Goal: Task Accomplishment & Management: Use online tool/utility

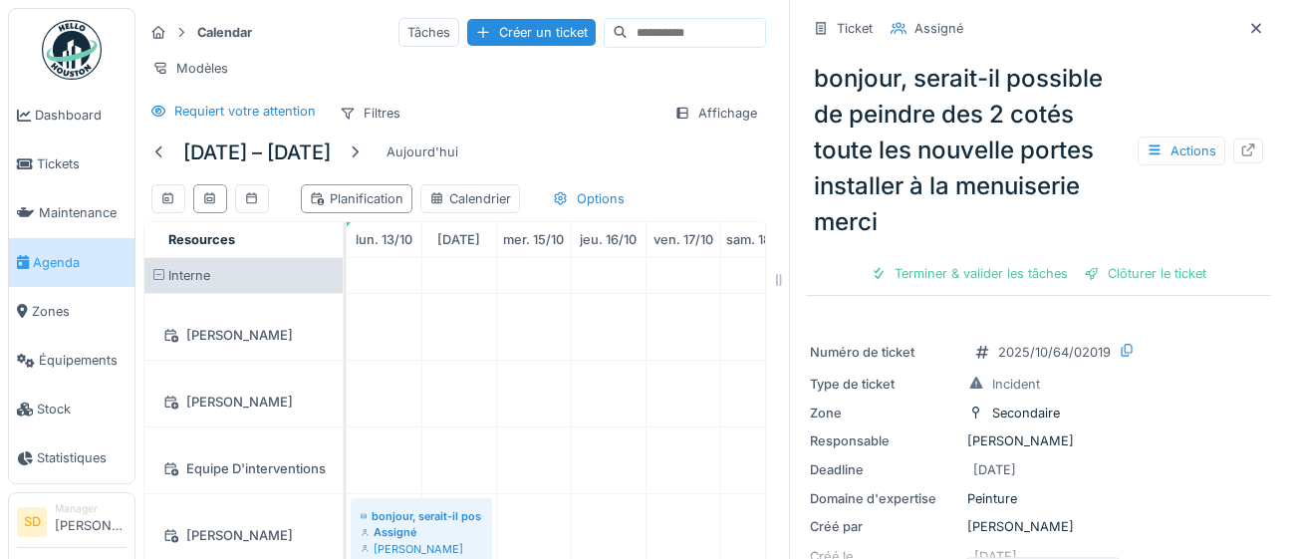
click at [58, 255] on span "Agenda" at bounding box center [80, 262] width 94 height 19
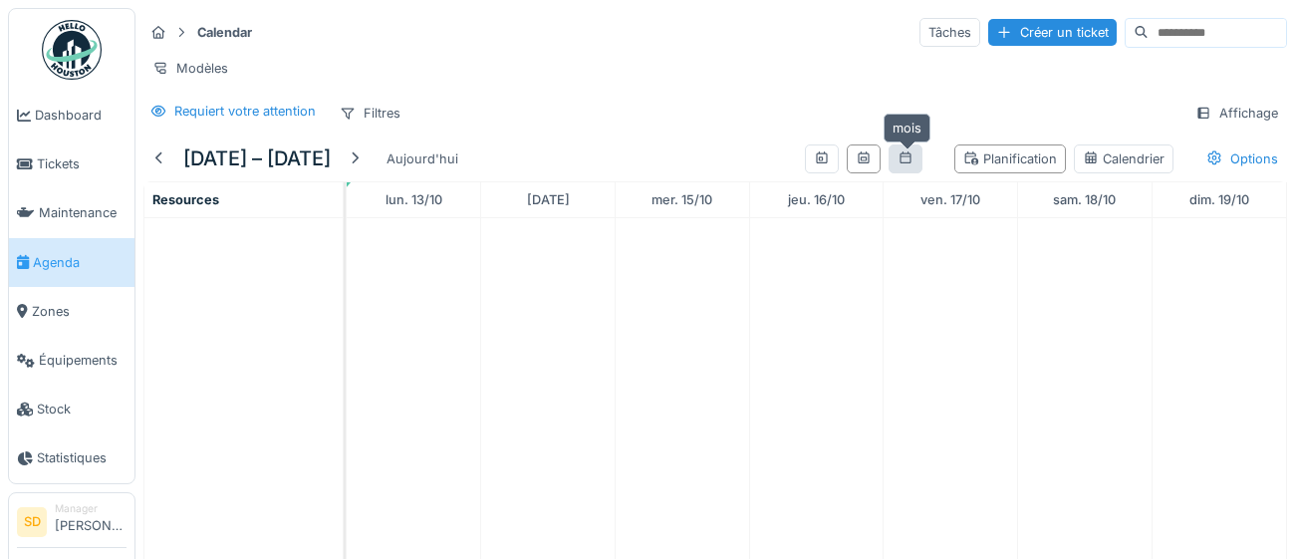
click at [904, 164] on div at bounding box center [905, 158] width 16 height 19
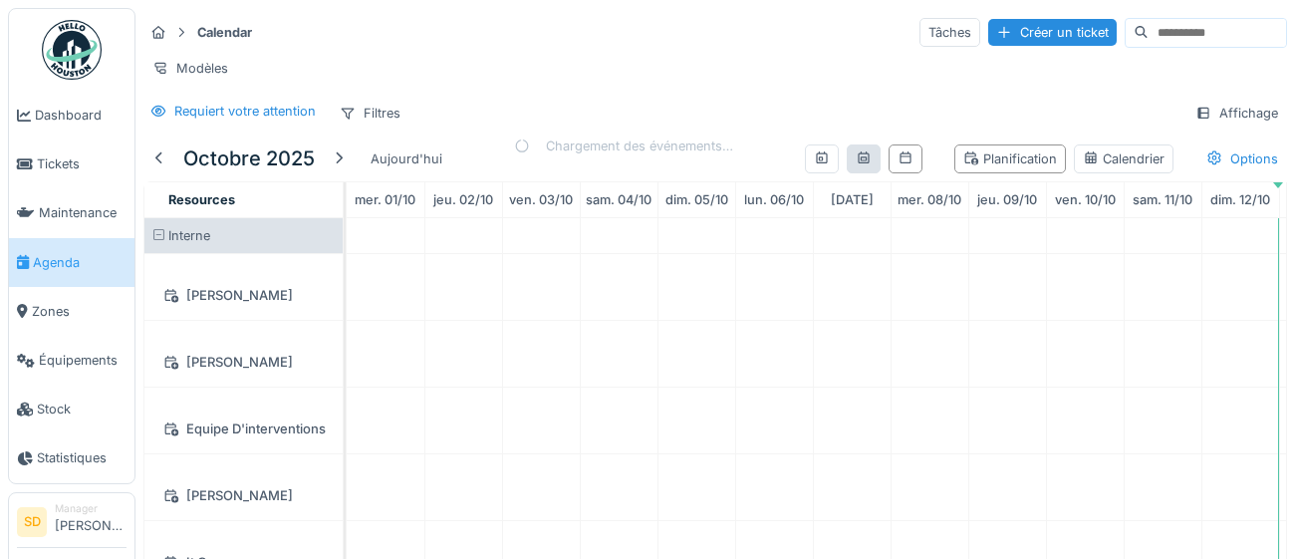
click at [869, 165] on div at bounding box center [864, 158] width 16 height 19
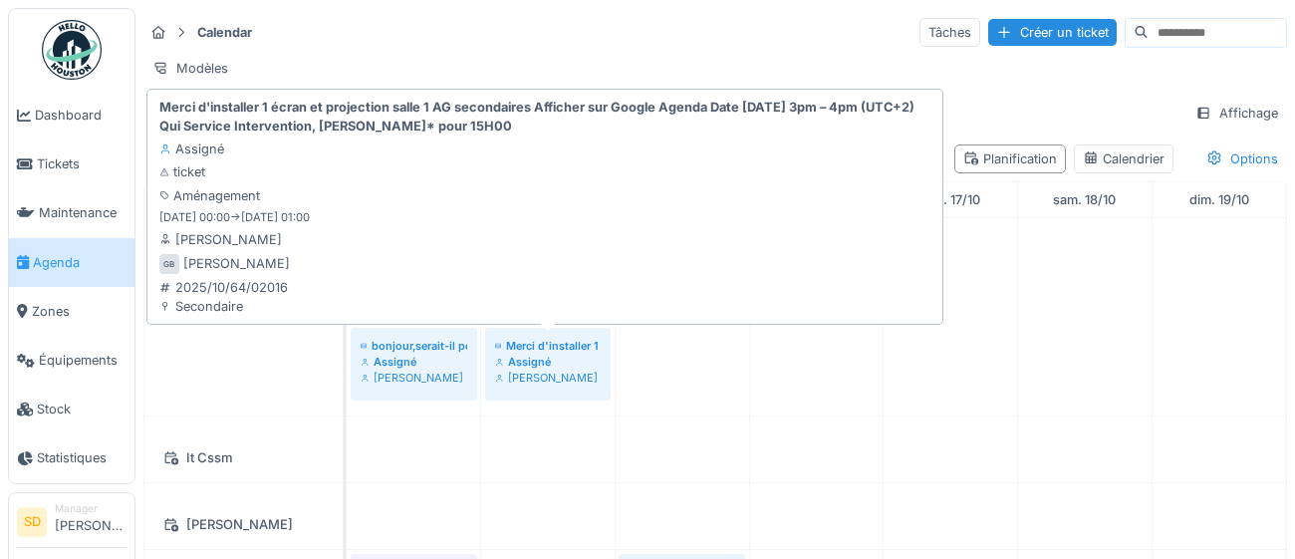
scroll to position [323, 0]
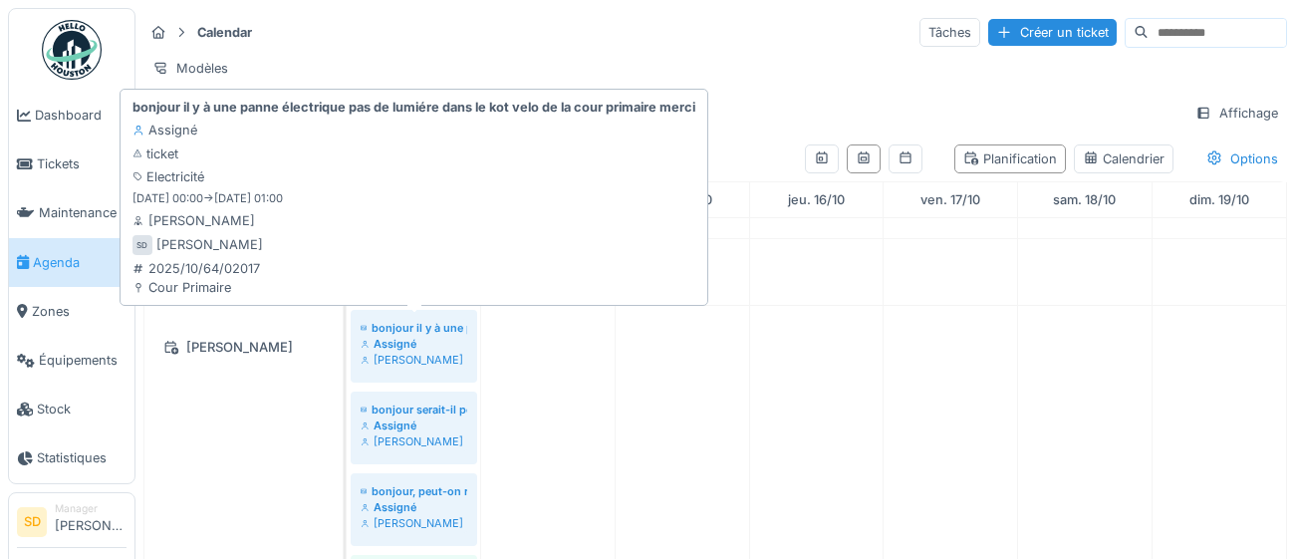
click at [419, 347] on div "Assigné" at bounding box center [414, 344] width 107 height 16
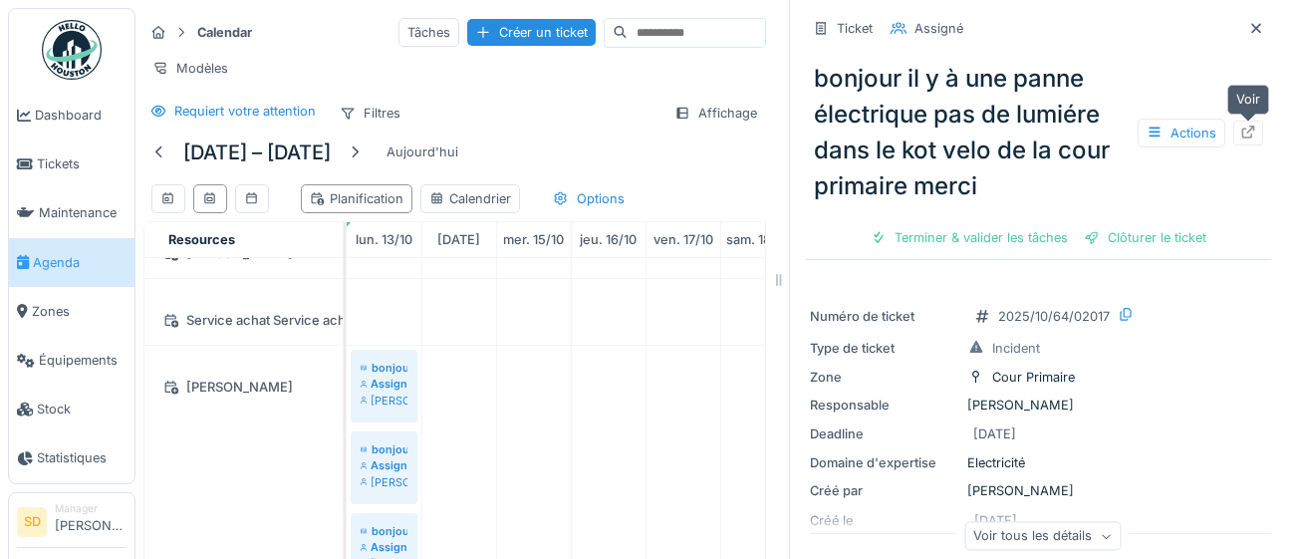
click at [1253, 138] on div at bounding box center [1248, 133] width 16 height 19
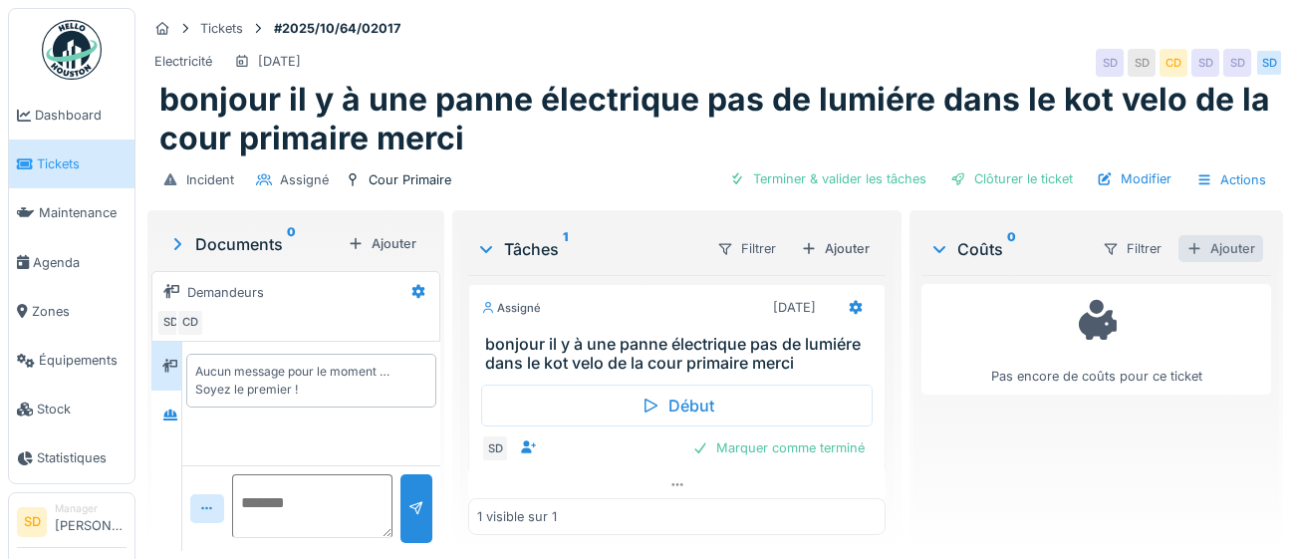
click at [1228, 251] on div "Ajouter" at bounding box center [1220, 248] width 85 height 27
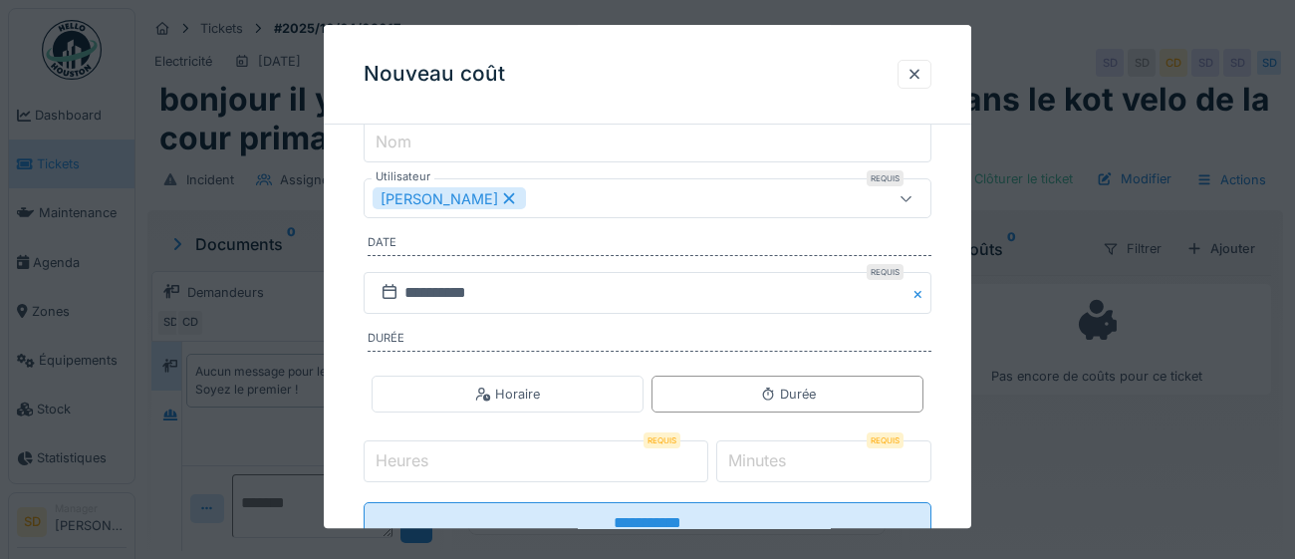
scroll to position [252, 0]
click at [459, 451] on input "Heures" at bounding box center [536, 461] width 345 height 42
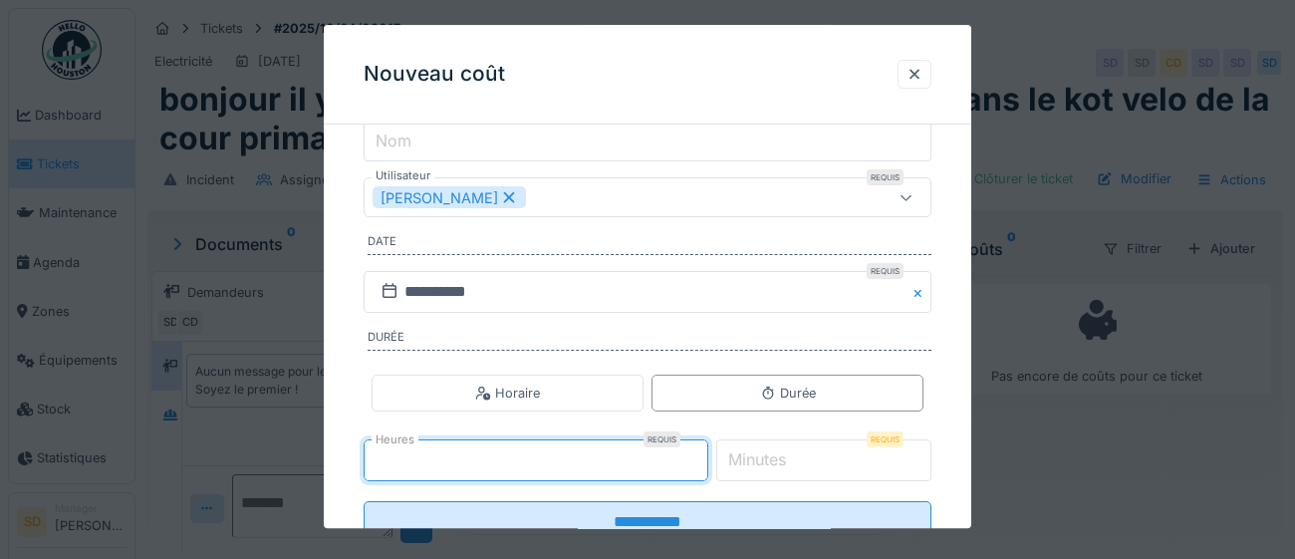
type input "*"
click at [778, 458] on label "Minutes" at bounding box center [757, 460] width 66 height 24
click at [778, 458] on input "*" at bounding box center [824, 461] width 216 height 42
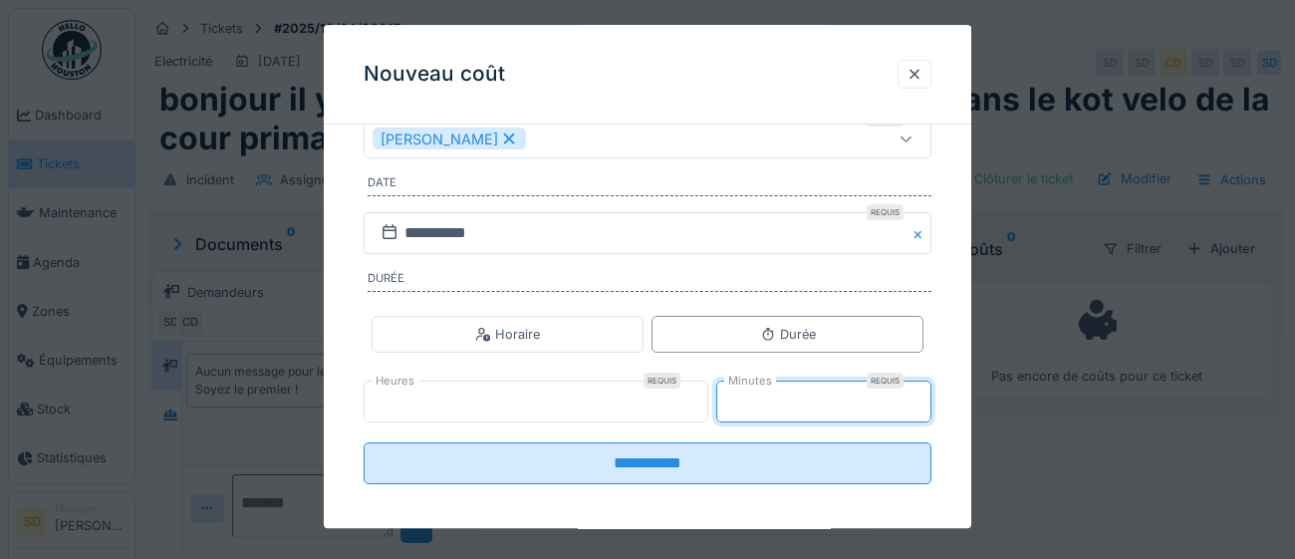
scroll to position [321, 0]
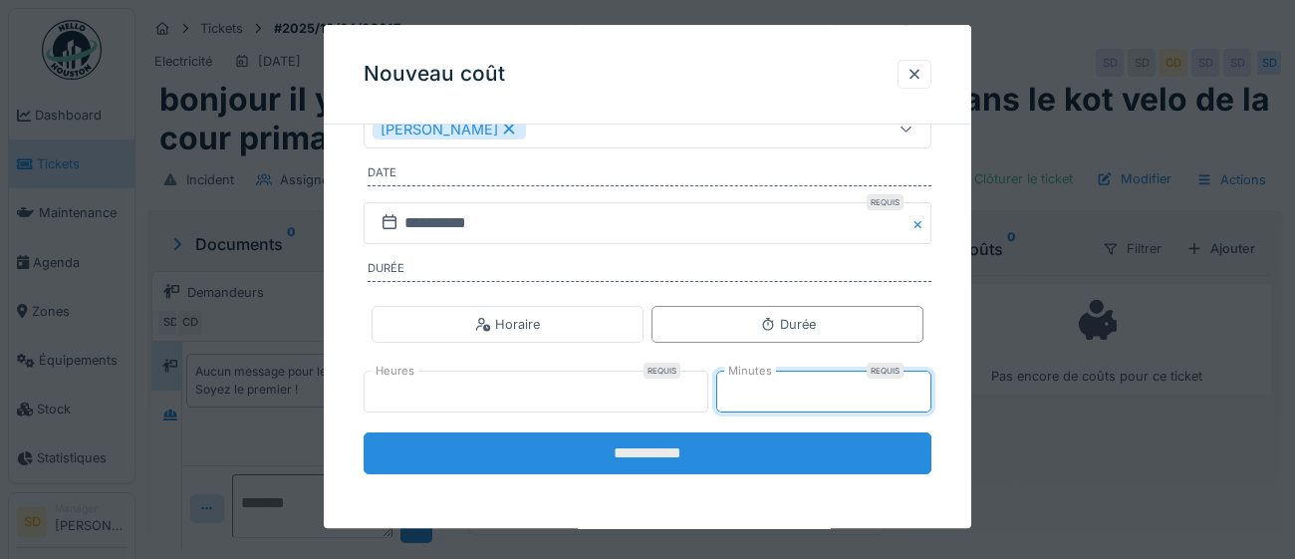
type input "**"
click at [666, 452] on input "**********" at bounding box center [648, 454] width 568 height 42
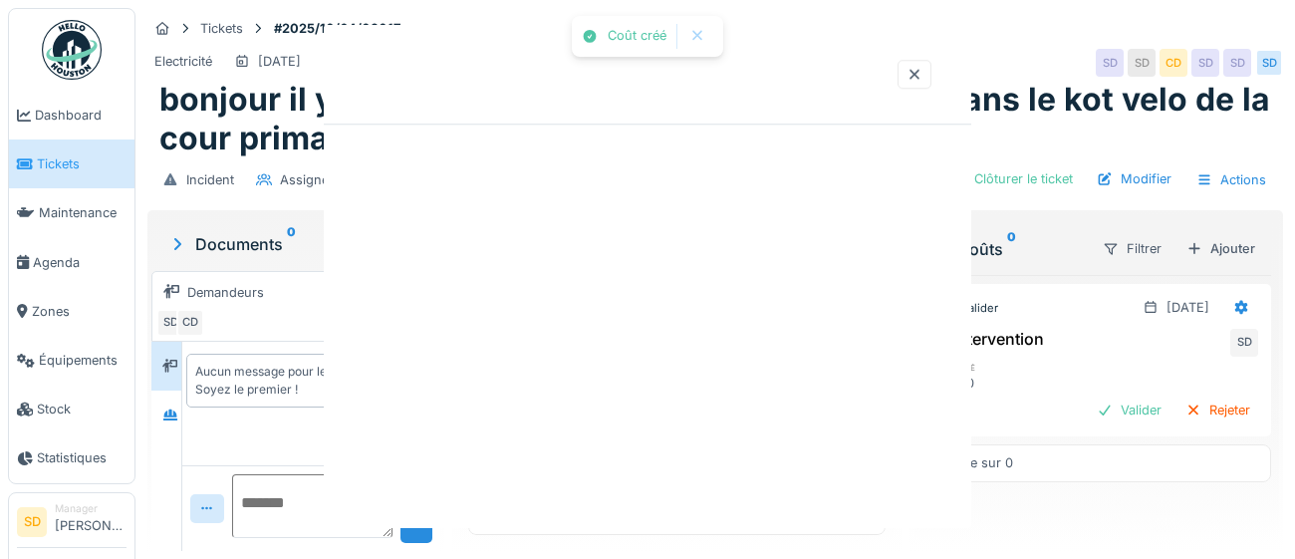
scroll to position [0, 0]
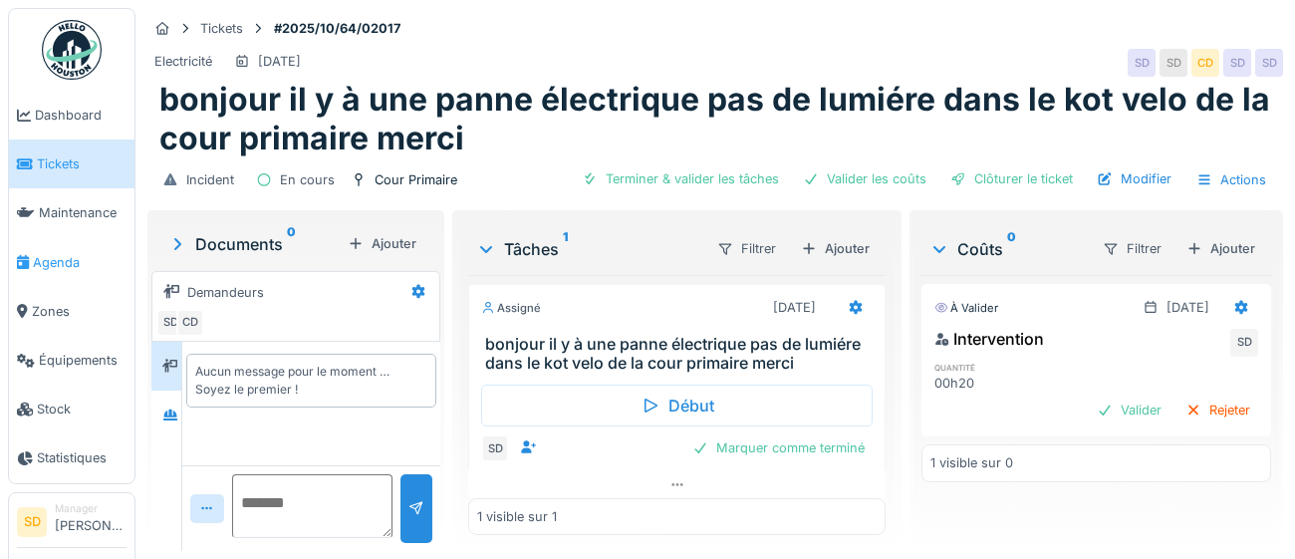
click at [60, 261] on span "Agenda" at bounding box center [80, 262] width 94 height 19
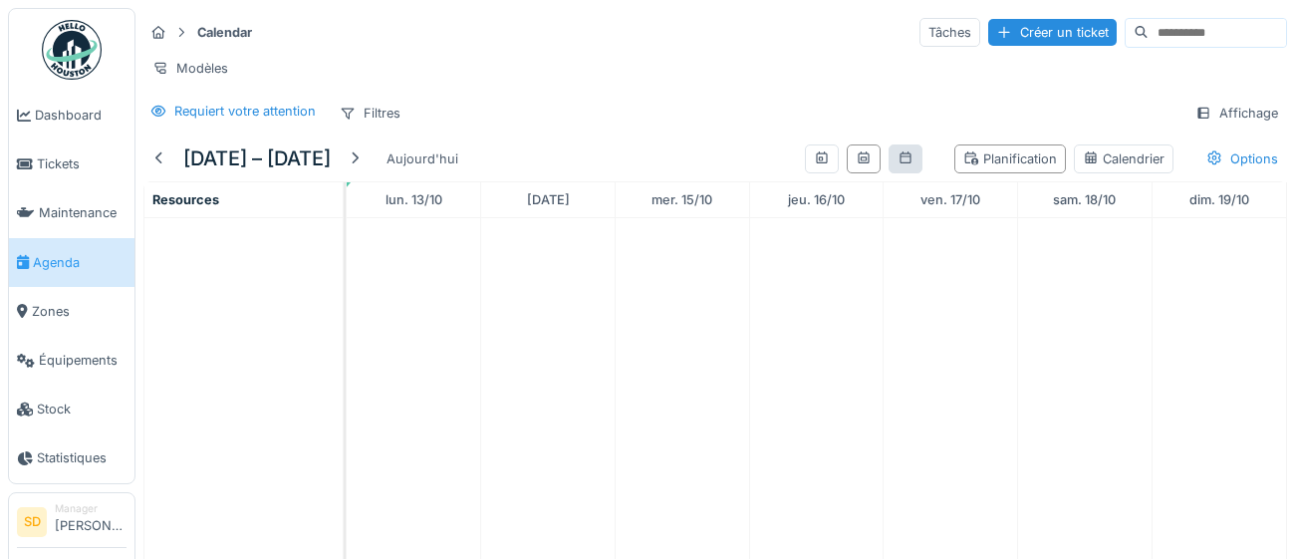
click at [910, 168] on div at bounding box center [905, 158] width 34 height 29
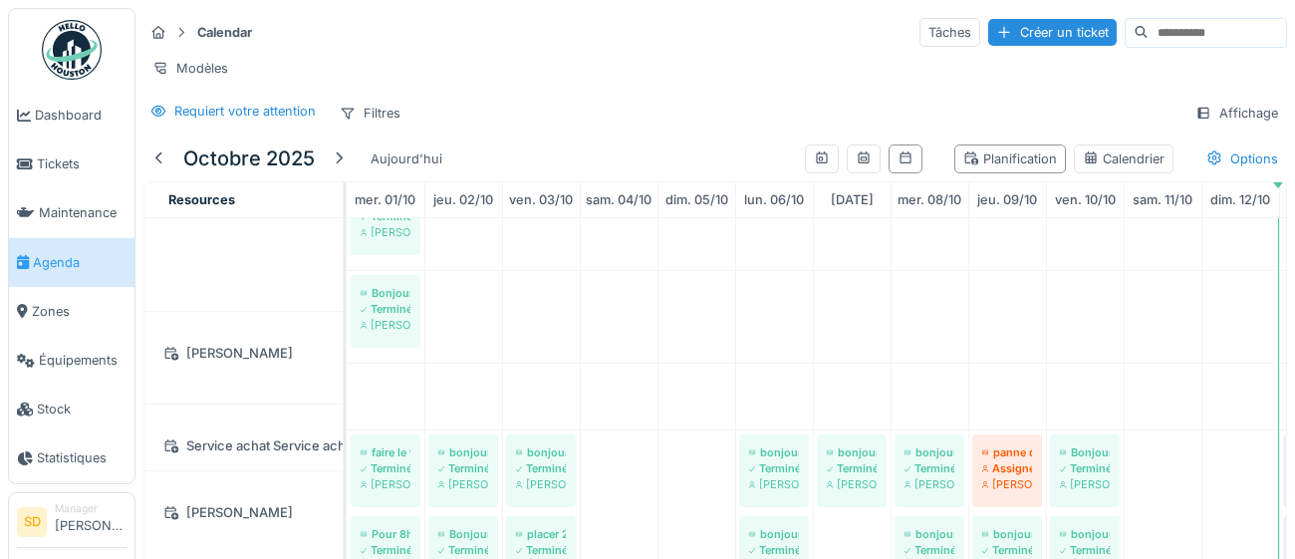
scroll to position [1738, 0]
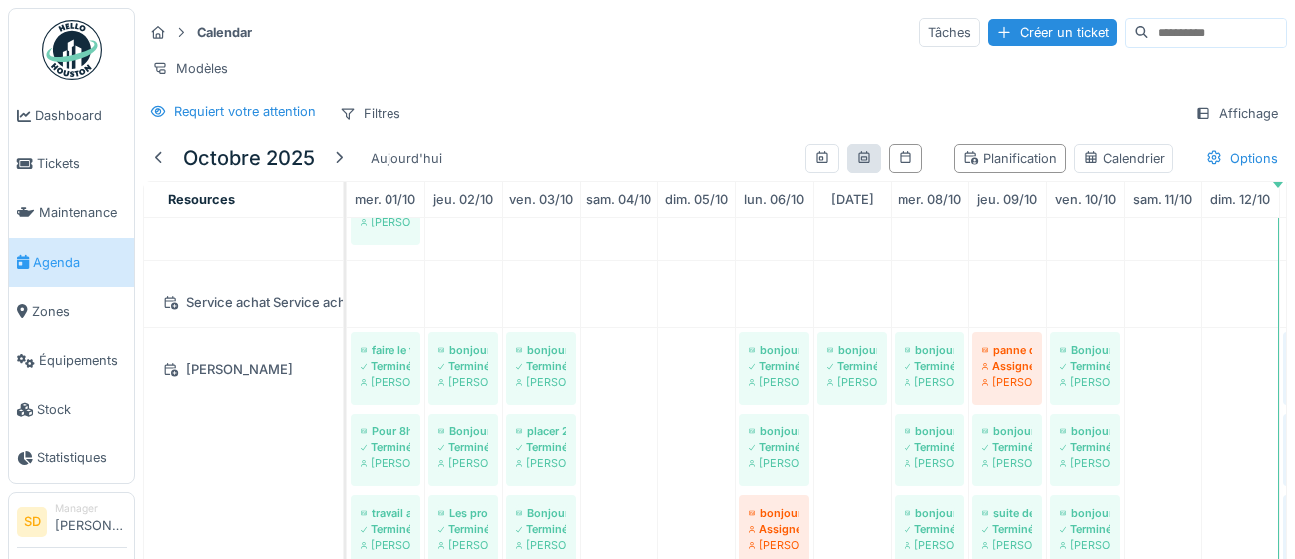
click at [873, 167] on div at bounding box center [864, 158] width 34 height 29
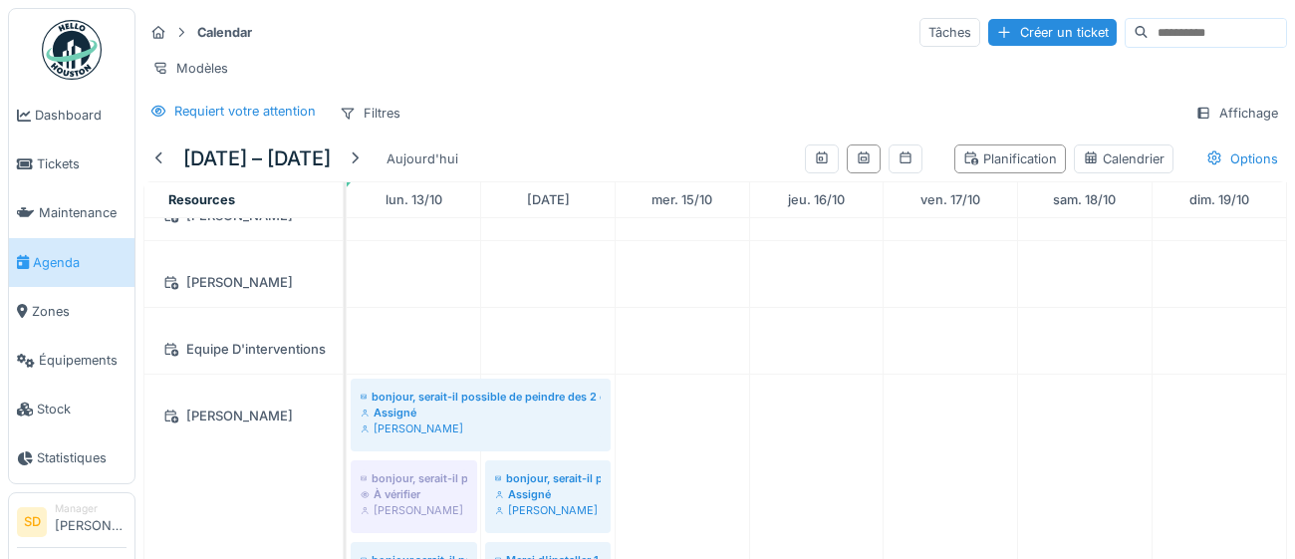
scroll to position [115, 0]
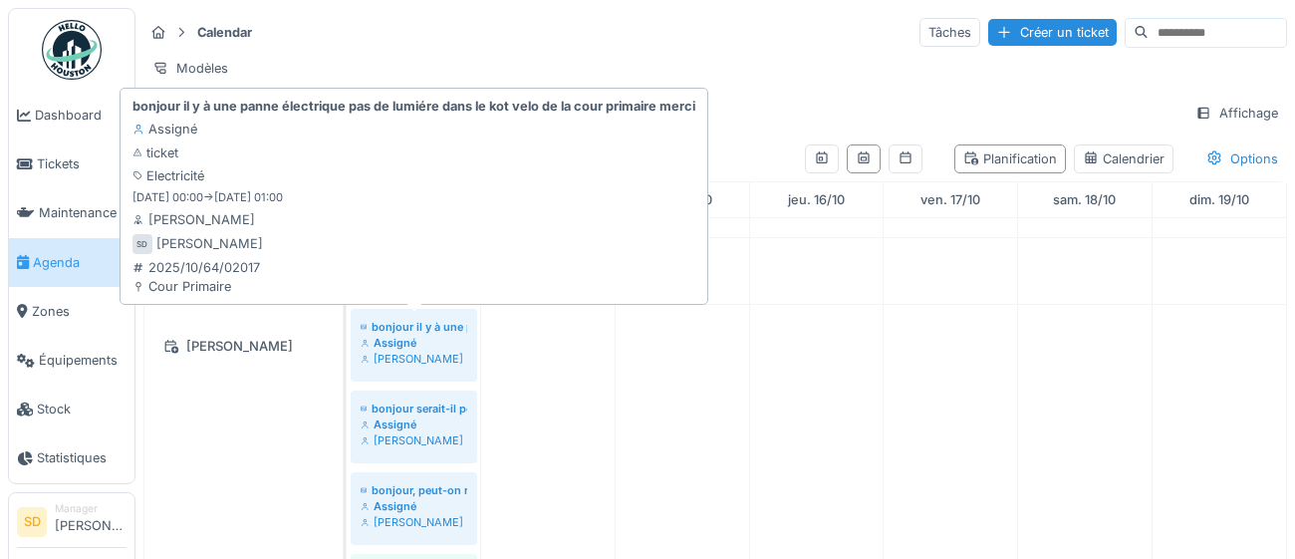
click at [428, 359] on div "[PERSON_NAME]" at bounding box center [414, 359] width 107 height 16
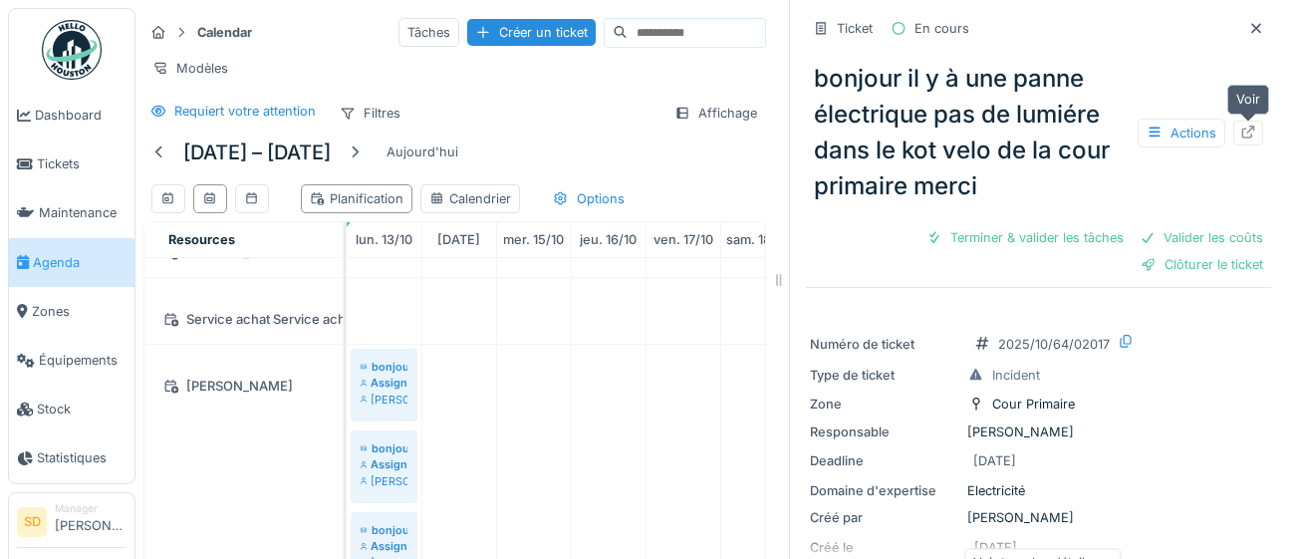
click at [1254, 138] on div at bounding box center [1248, 133] width 16 height 19
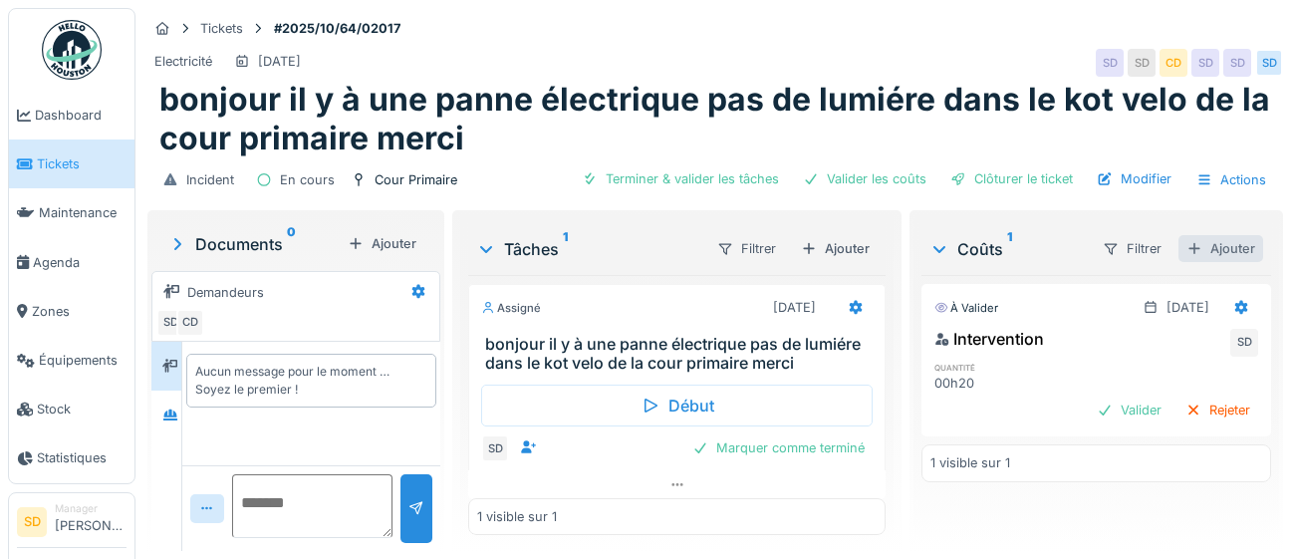
click at [1223, 254] on div "Ajouter" at bounding box center [1220, 248] width 85 height 27
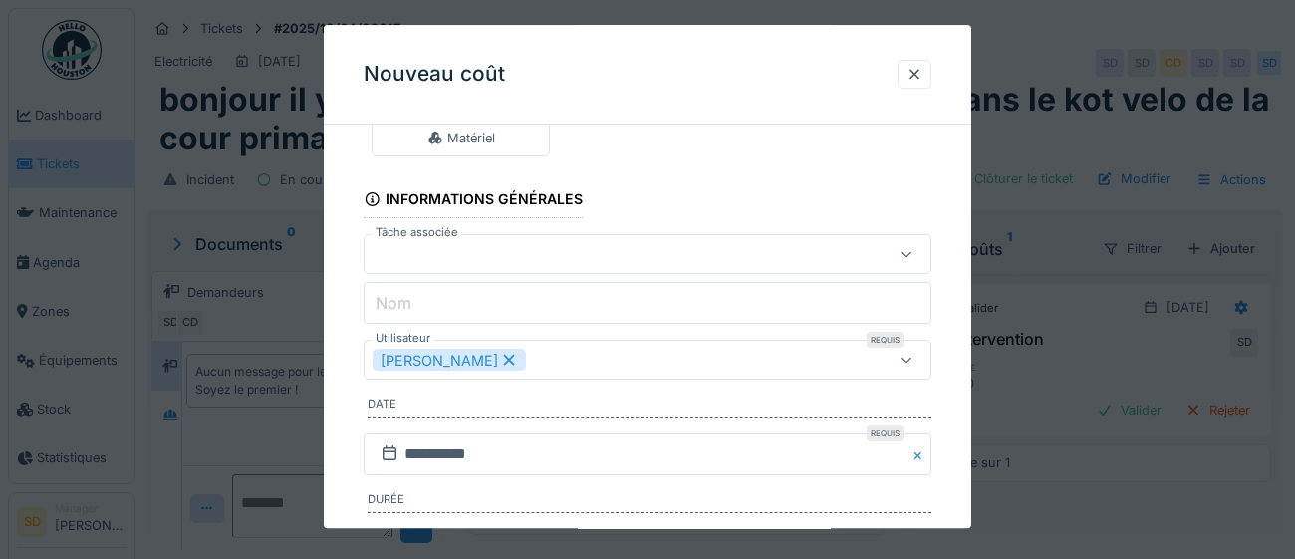
scroll to position [201, 0]
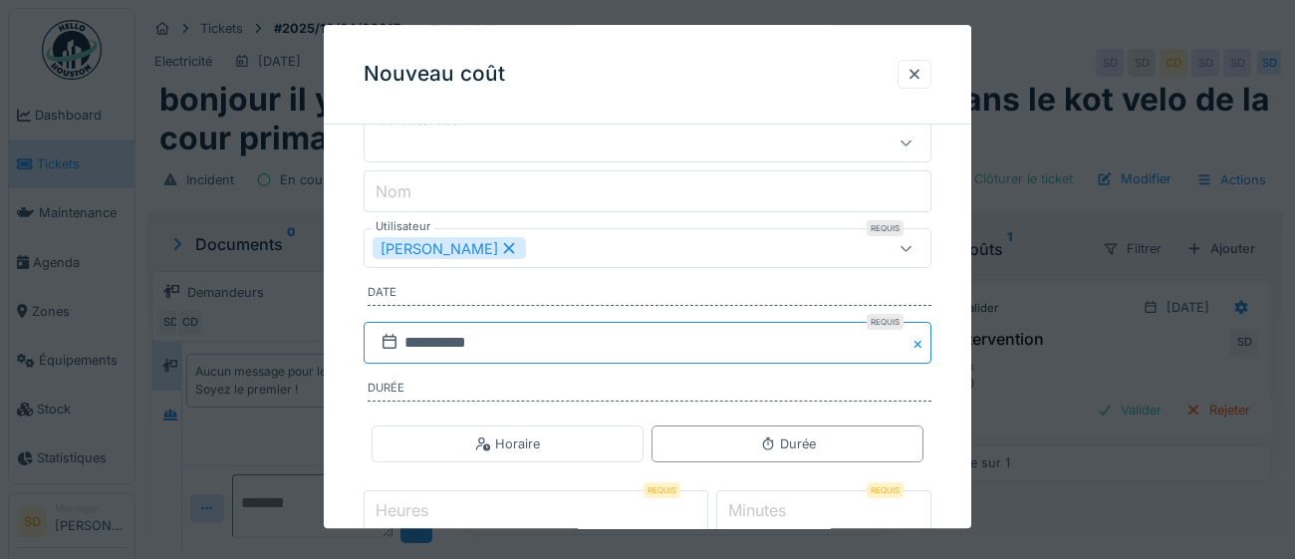
click at [607, 347] on input "**********" at bounding box center [648, 344] width 568 height 42
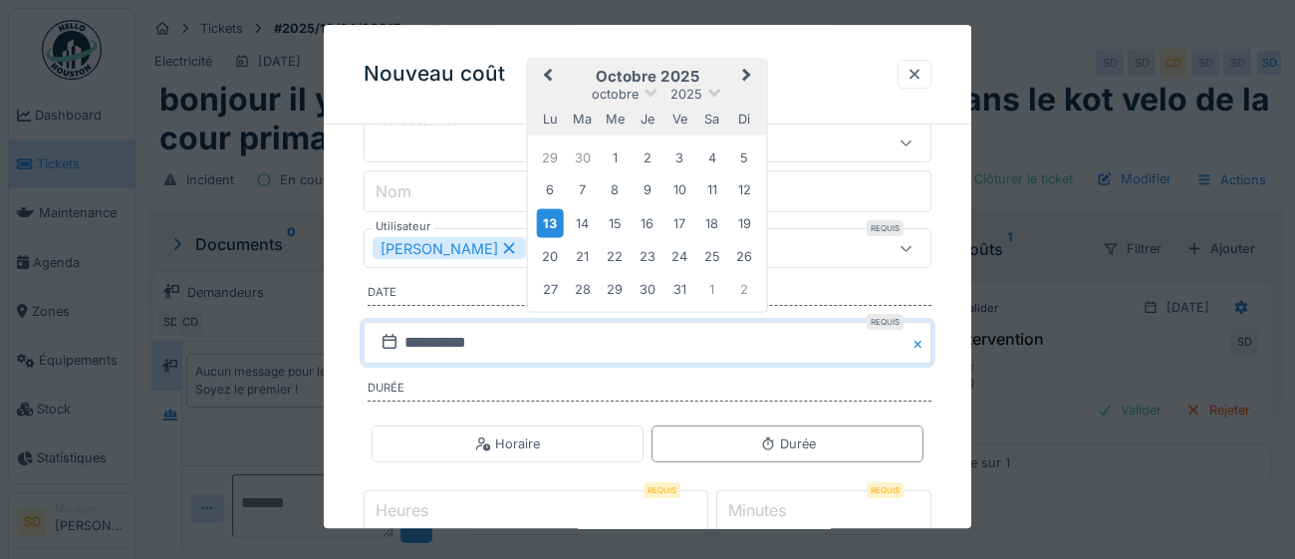
click at [491, 509] on input "Heures" at bounding box center [536, 512] width 345 height 42
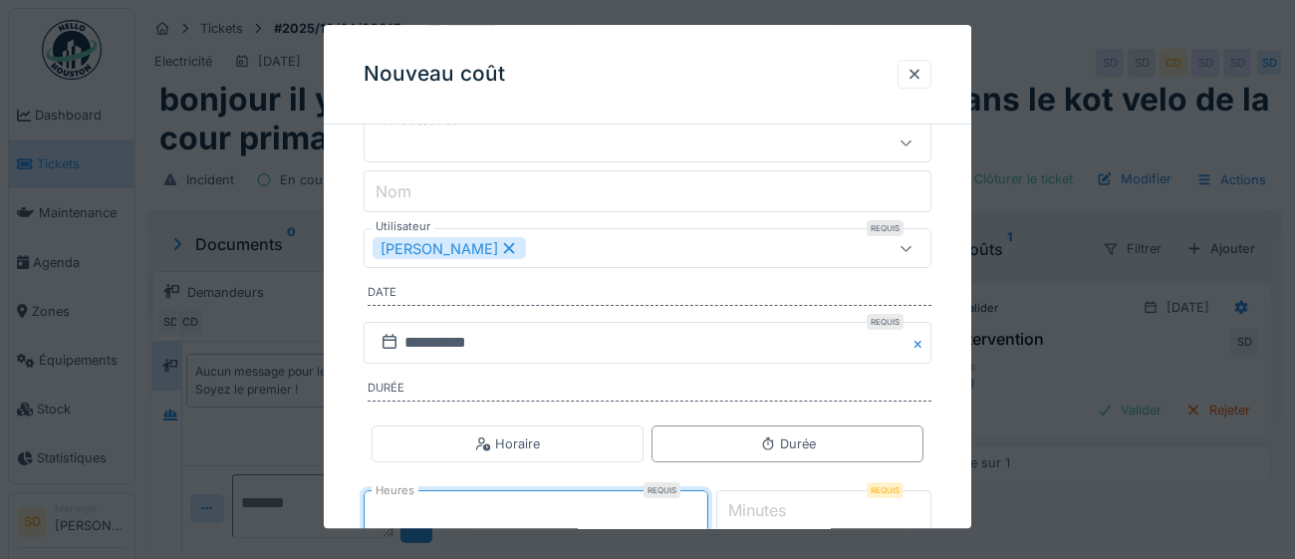
type input "*"
click at [773, 509] on label "Minutes" at bounding box center [757, 511] width 66 height 24
click at [773, 509] on input "*" at bounding box center [824, 512] width 216 height 42
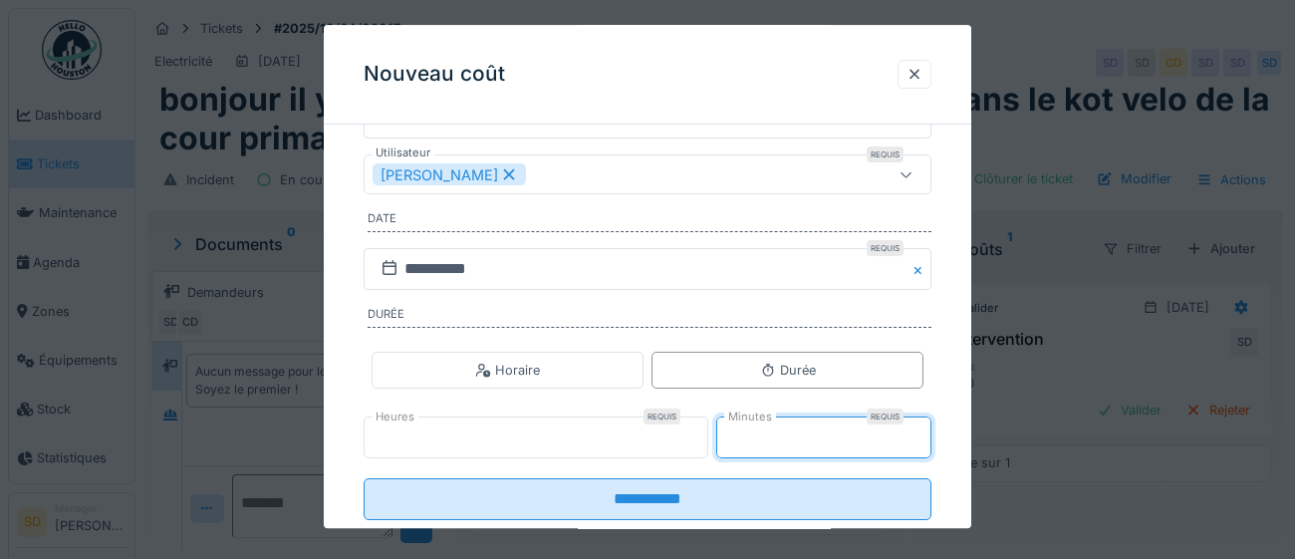
scroll to position [321, 0]
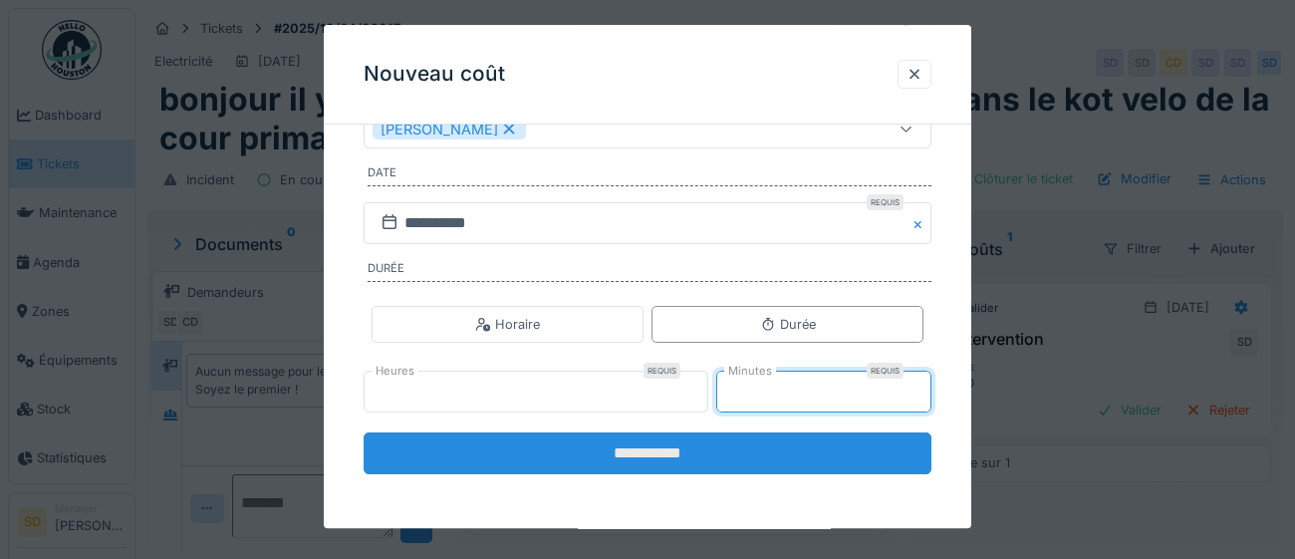
type input "**"
click at [628, 456] on input "**********" at bounding box center [648, 454] width 568 height 42
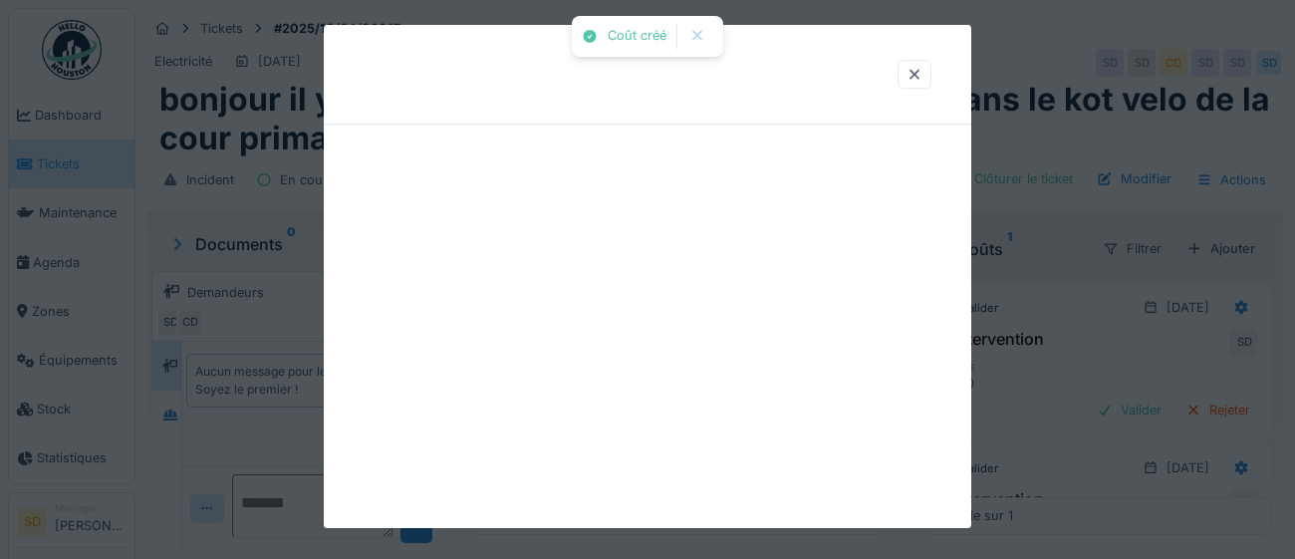
scroll to position [0, 0]
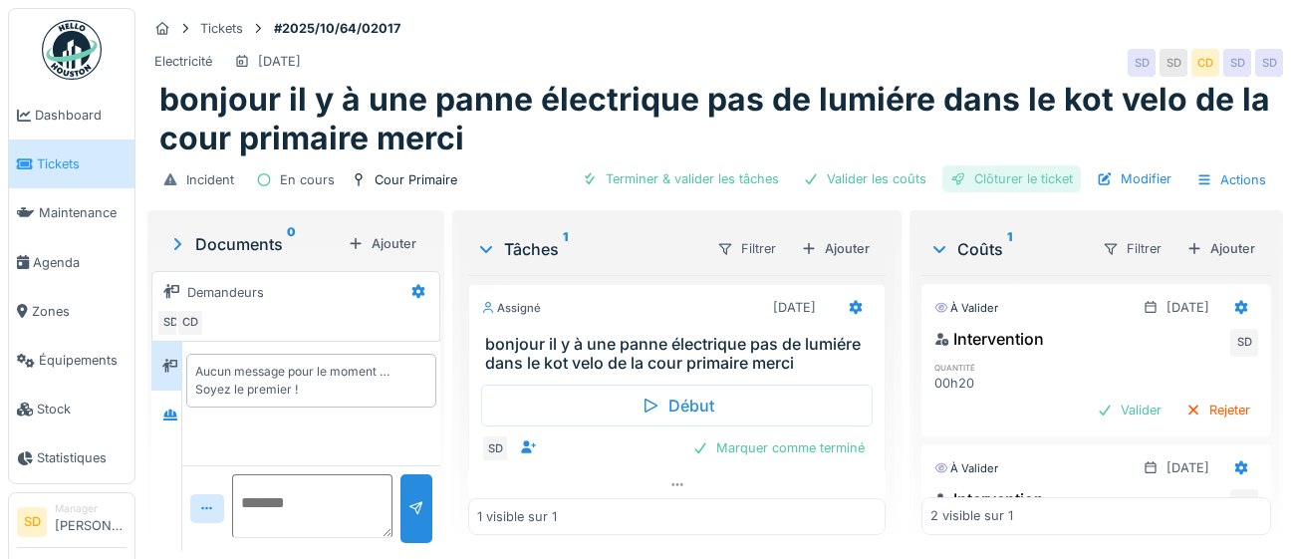
click at [1002, 186] on div "Clôturer le ticket" at bounding box center [1011, 178] width 138 height 27
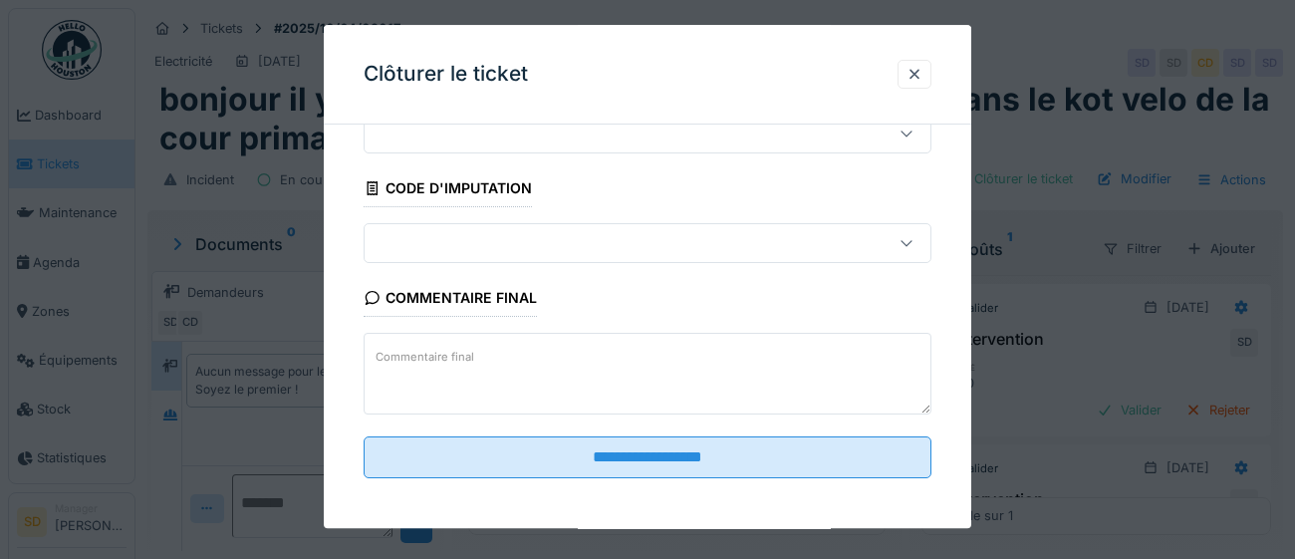
scroll to position [85, 0]
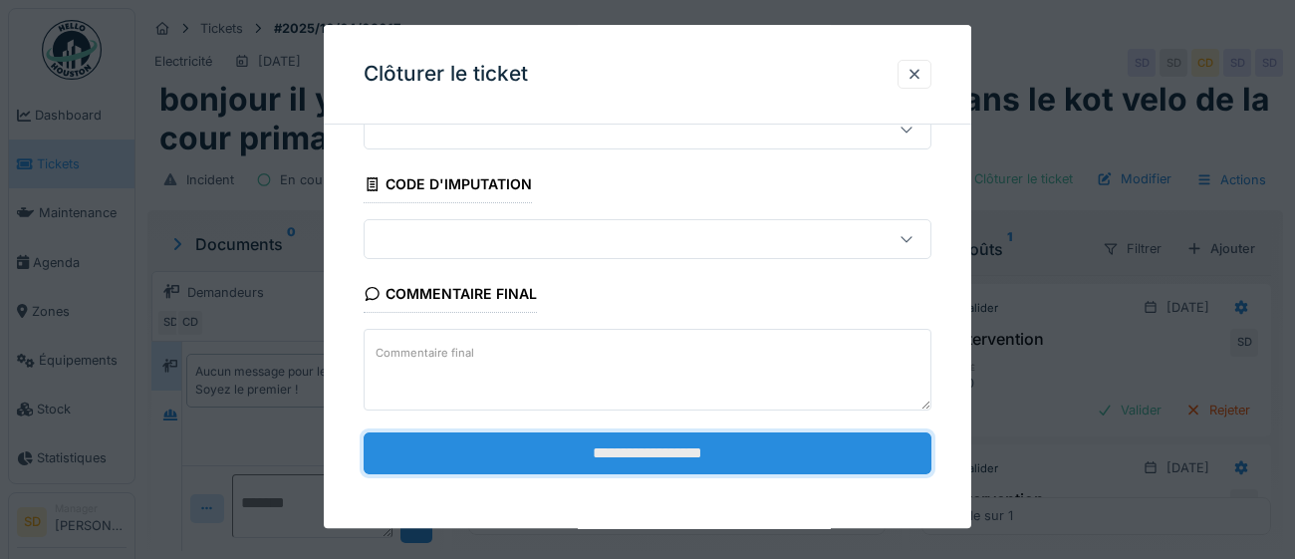
click at [675, 459] on input "**********" at bounding box center [648, 453] width 568 height 42
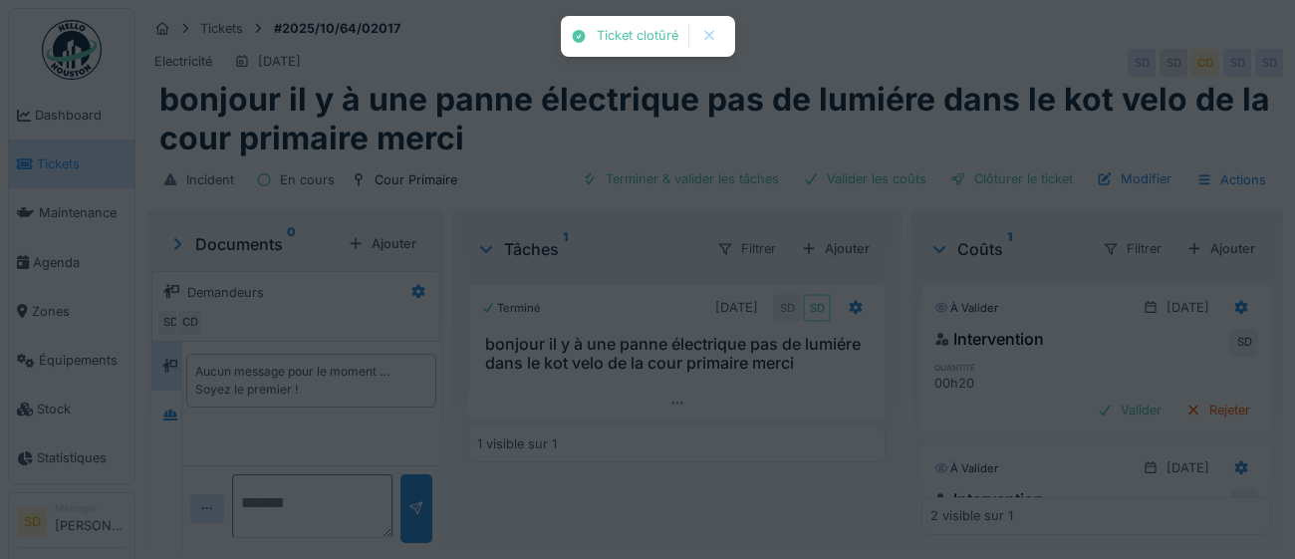
scroll to position [17, 0]
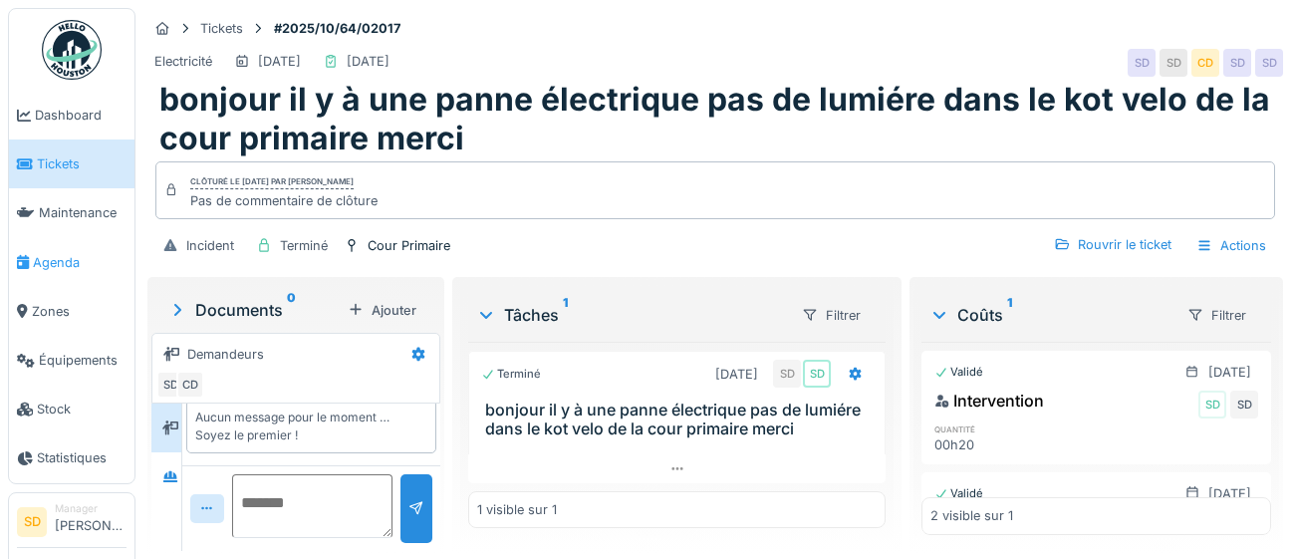
click at [44, 264] on span "Agenda" at bounding box center [80, 262] width 94 height 19
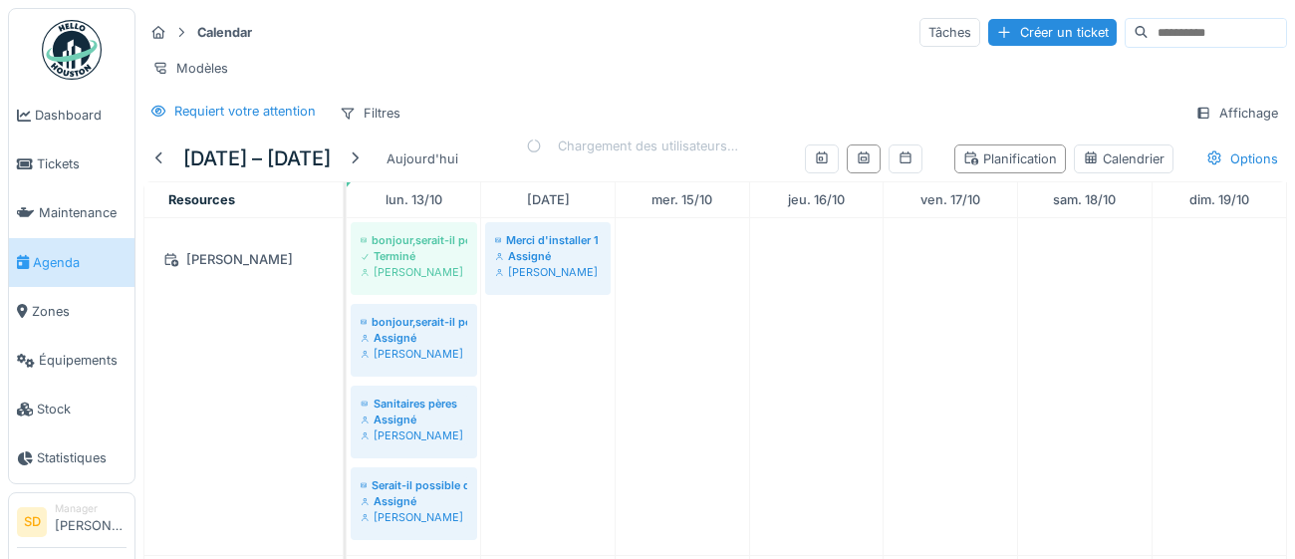
scroll to position [922, 0]
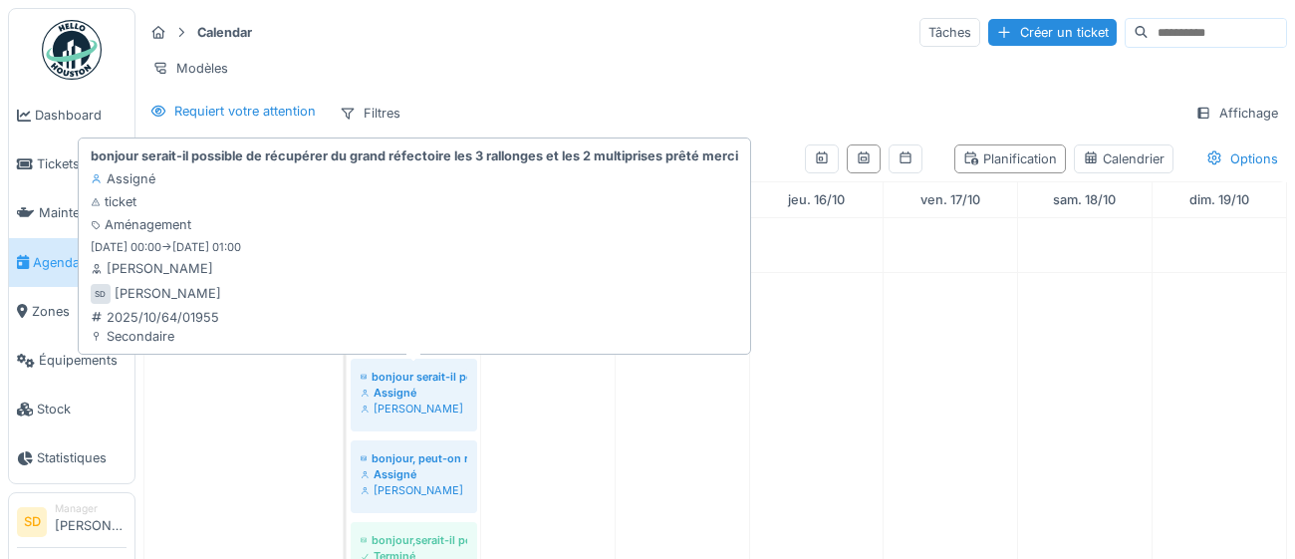
click at [445, 389] on div "Assigné" at bounding box center [414, 392] width 107 height 16
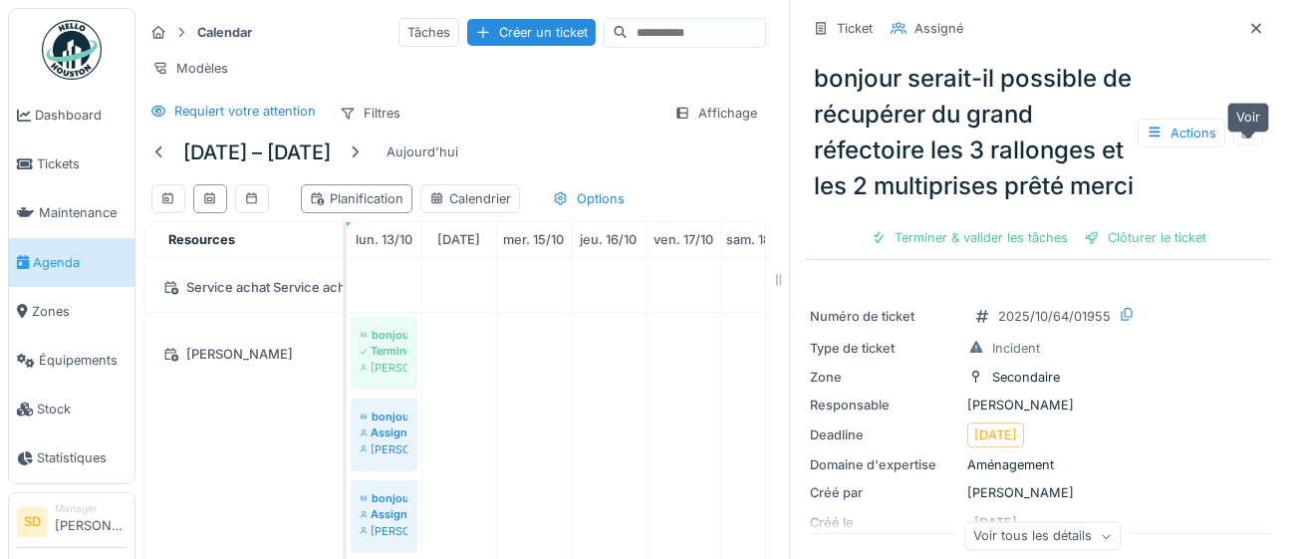
click at [1257, 145] on div at bounding box center [1248, 133] width 30 height 25
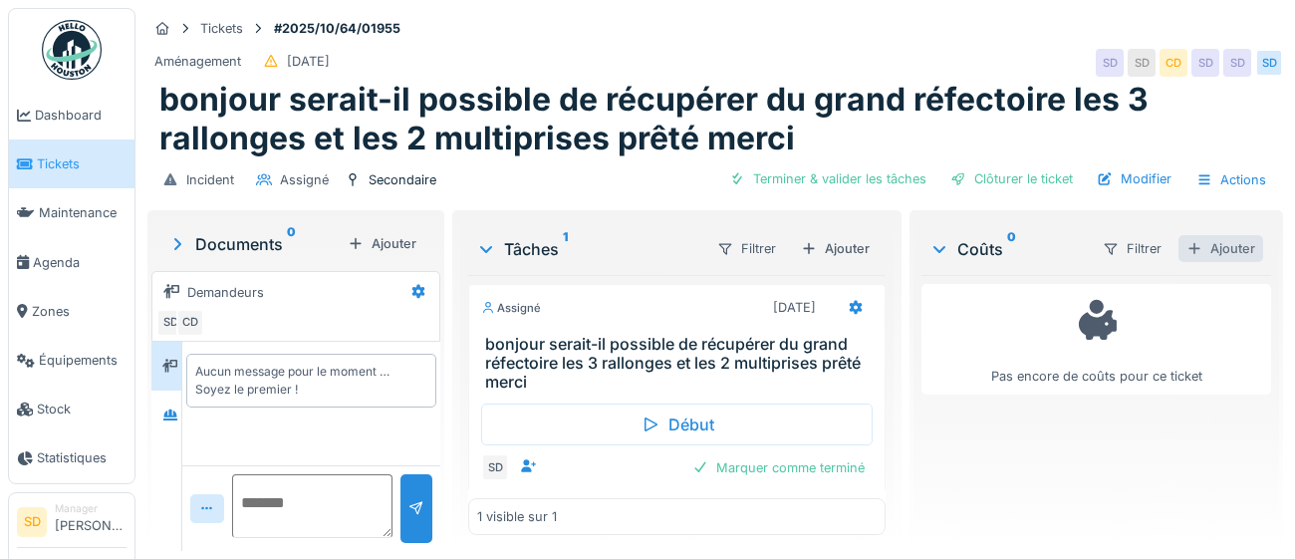
click at [1247, 253] on div "Ajouter" at bounding box center [1220, 248] width 85 height 27
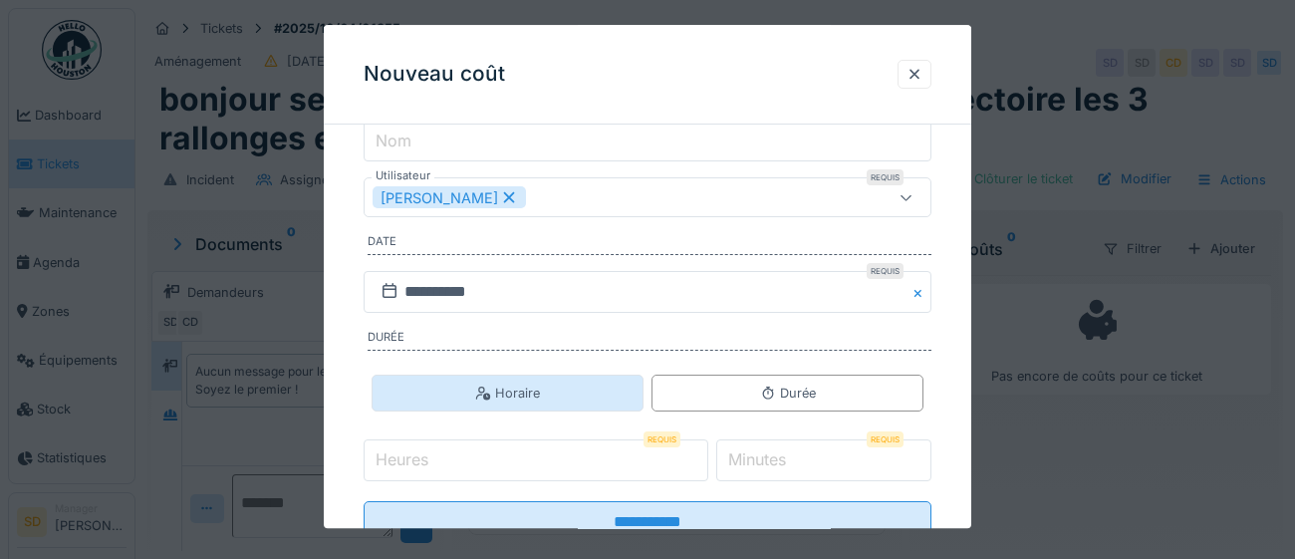
scroll to position [318, 0]
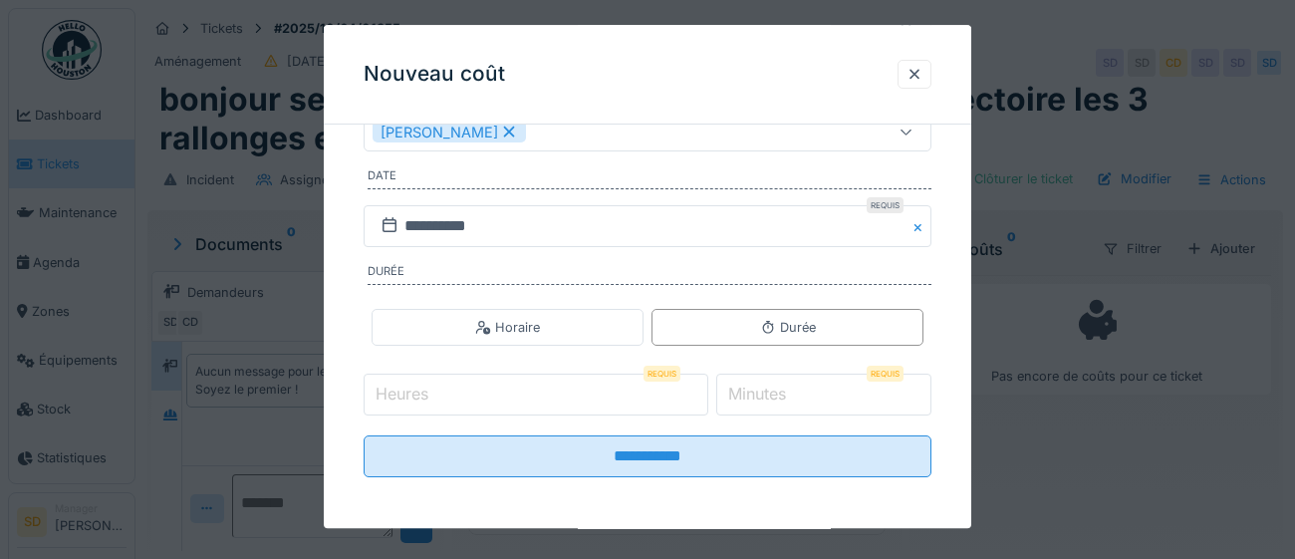
click at [522, 392] on input "Heures" at bounding box center [536, 395] width 345 height 42
type input "*"
click at [828, 390] on input "*" at bounding box center [824, 395] width 216 height 42
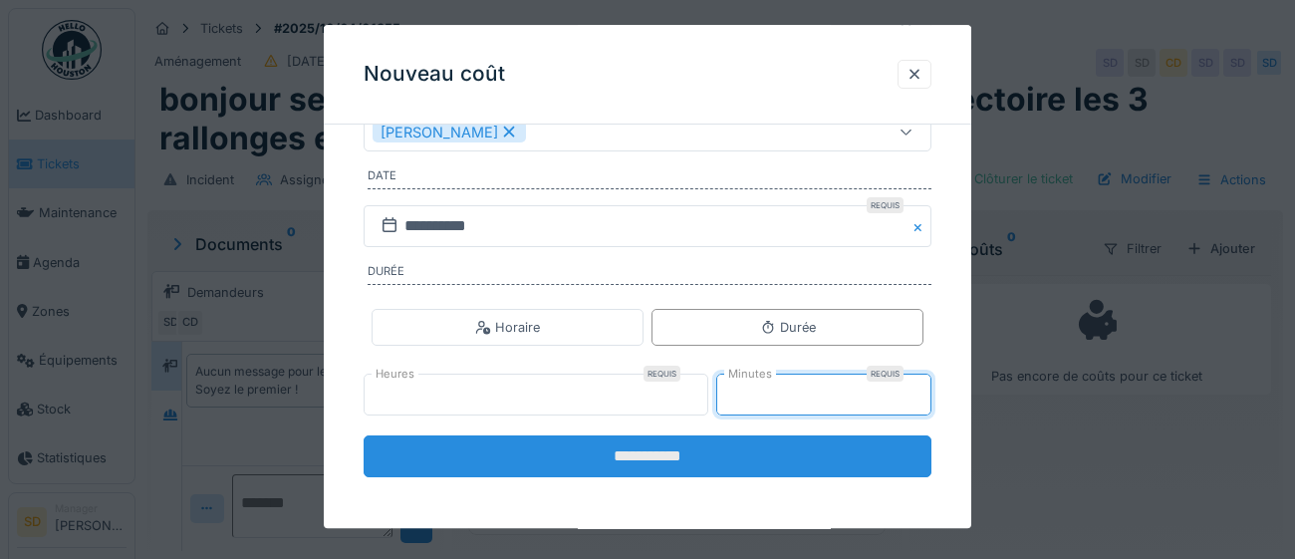
type input "**"
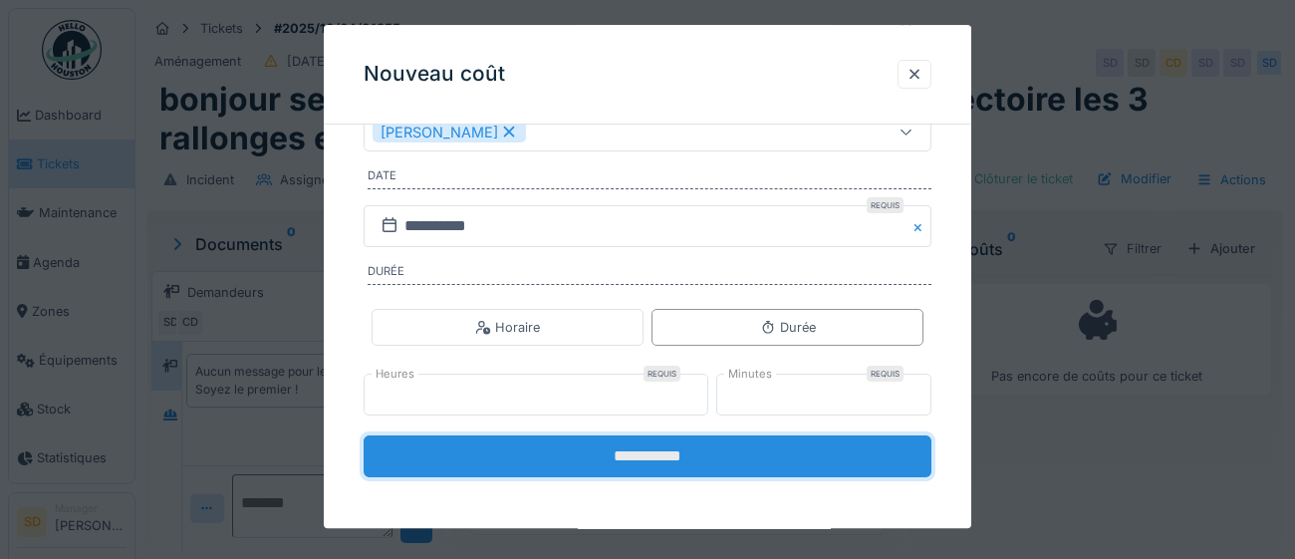
click at [657, 466] on input "**********" at bounding box center [648, 457] width 568 height 42
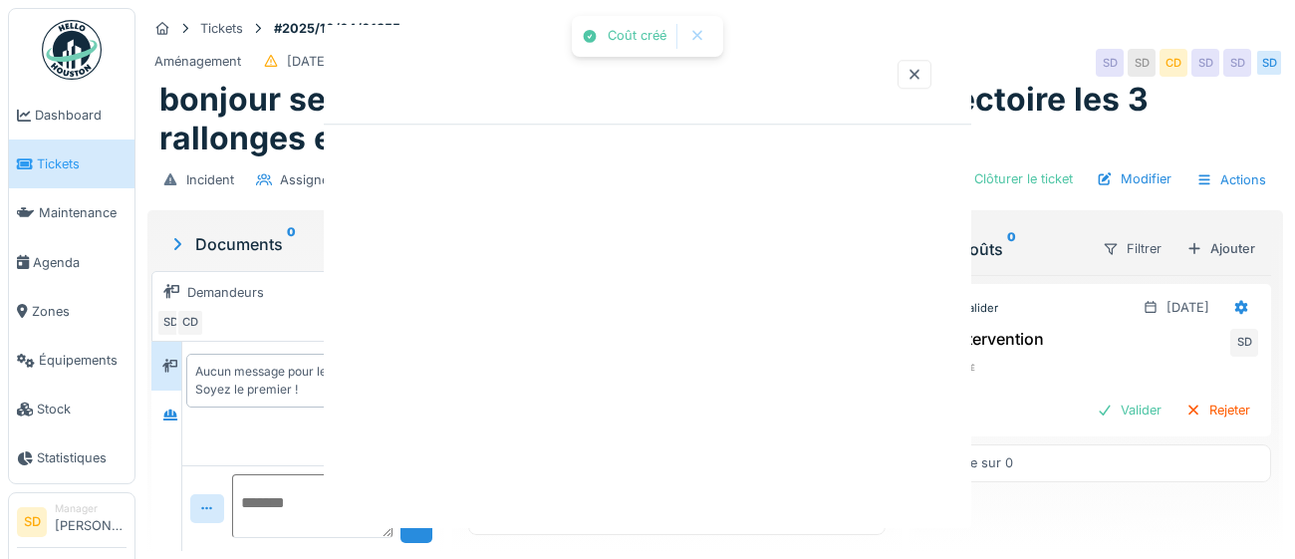
scroll to position [0, 0]
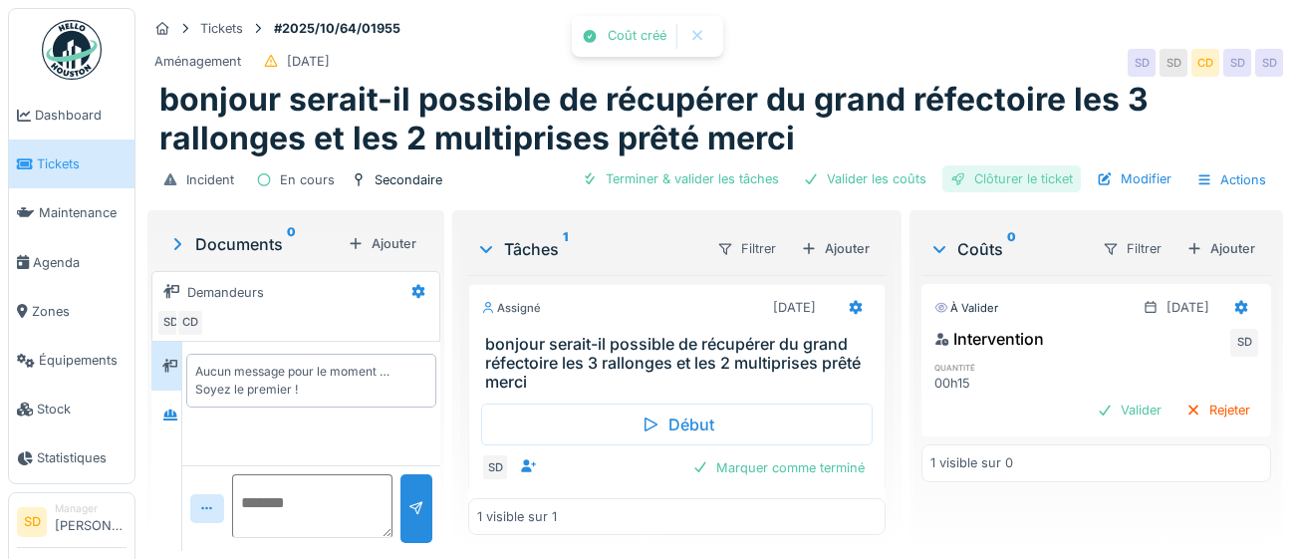
click at [1068, 183] on div "Clôturer le ticket" at bounding box center [1011, 178] width 138 height 27
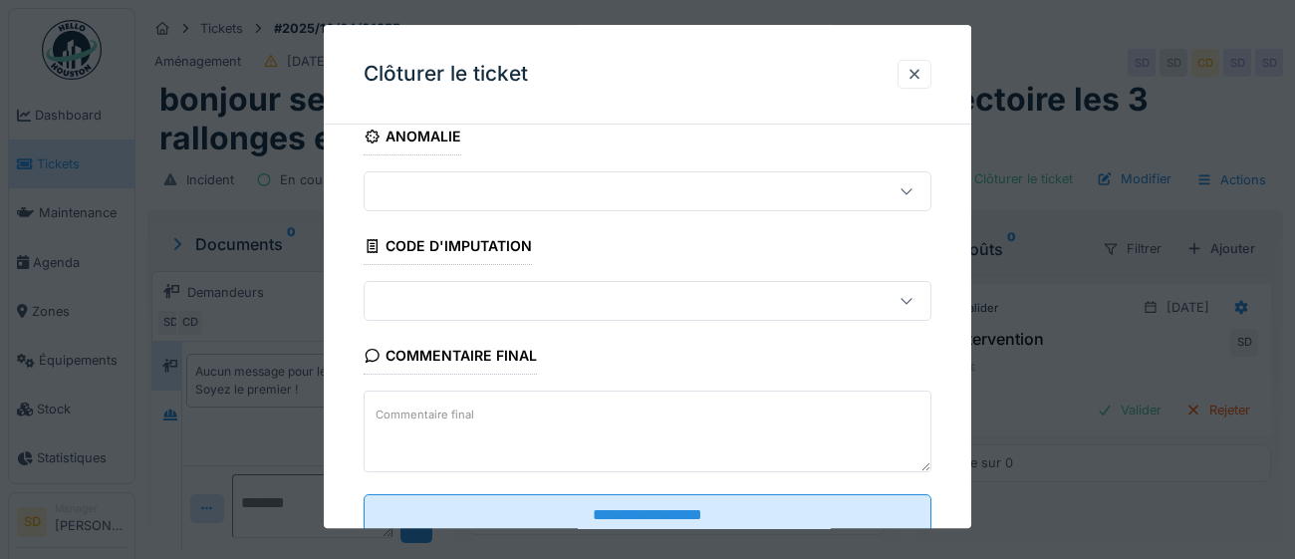
scroll to position [85, 0]
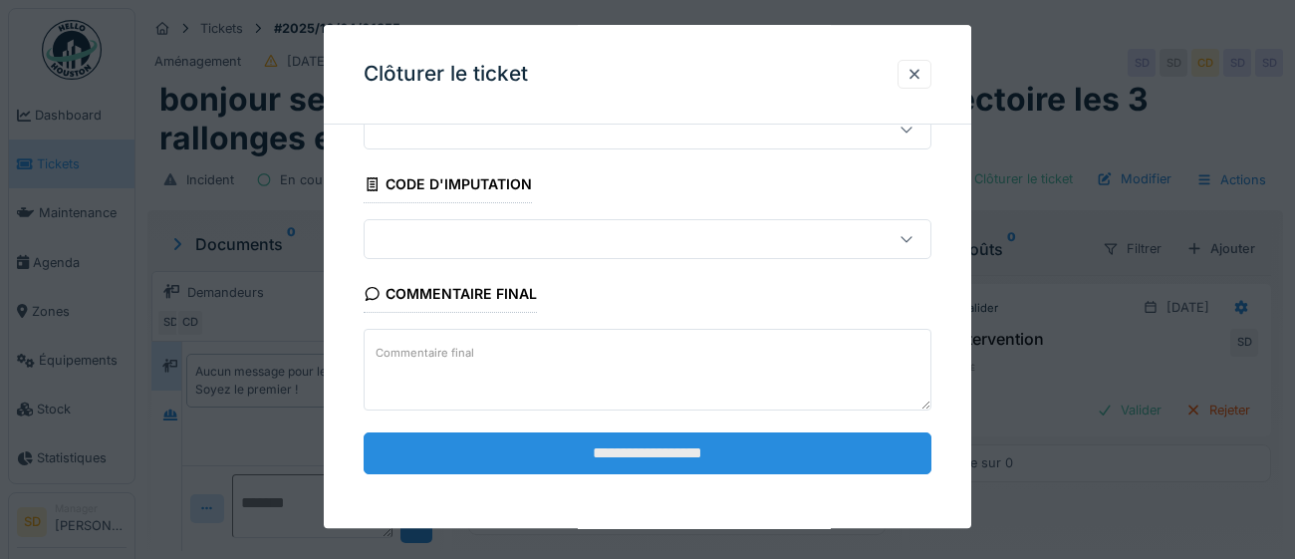
click at [664, 451] on input "**********" at bounding box center [648, 453] width 568 height 42
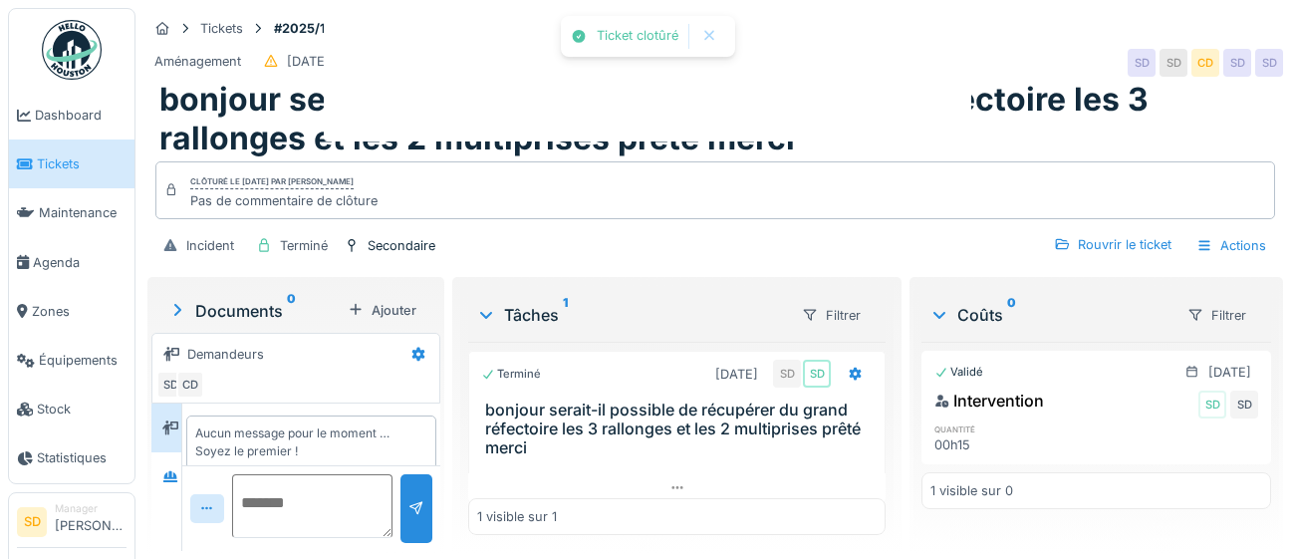
scroll to position [17, 0]
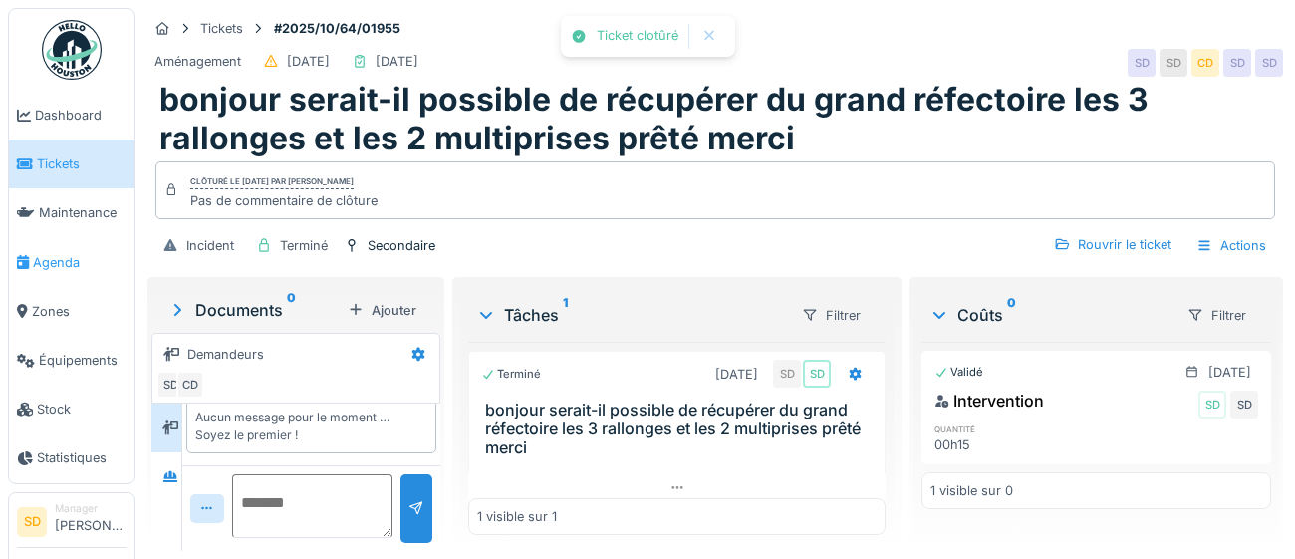
click at [45, 259] on span "Agenda" at bounding box center [80, 262] width 94 height 19
